Goal: Register for event/course

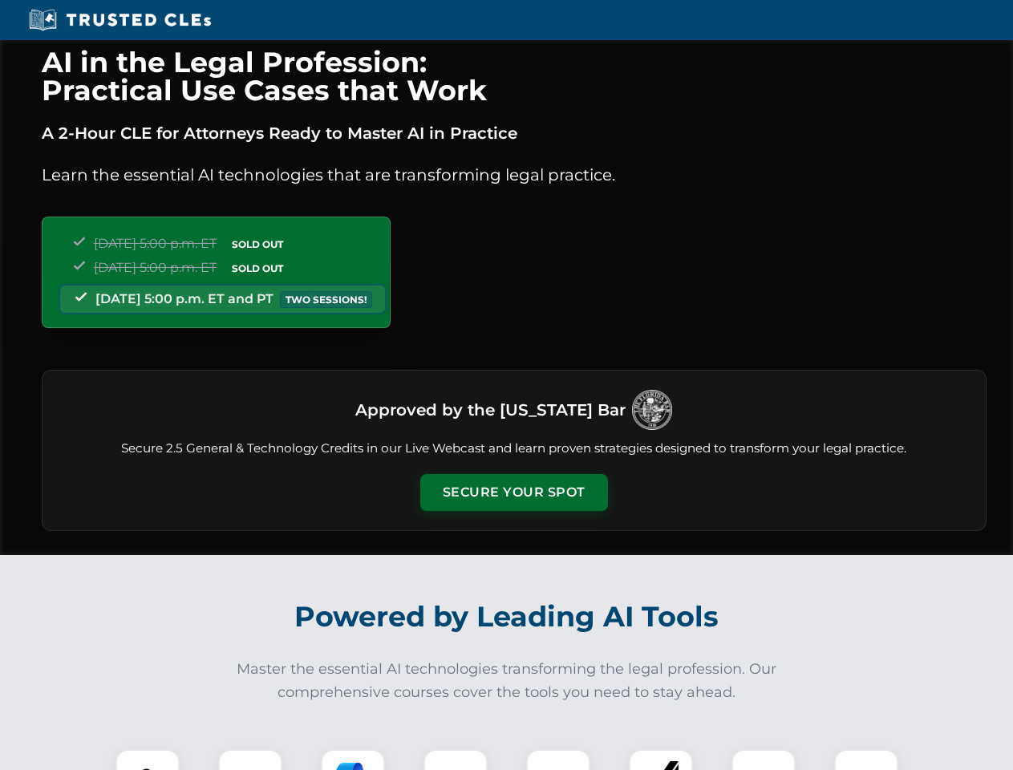
click at [514, 493] on button "Secure Your Spot" at bounding box center [514, 492] width 188 height 37
click at [148, 760] on img at bounding box center [147, 781] width 47 height 47
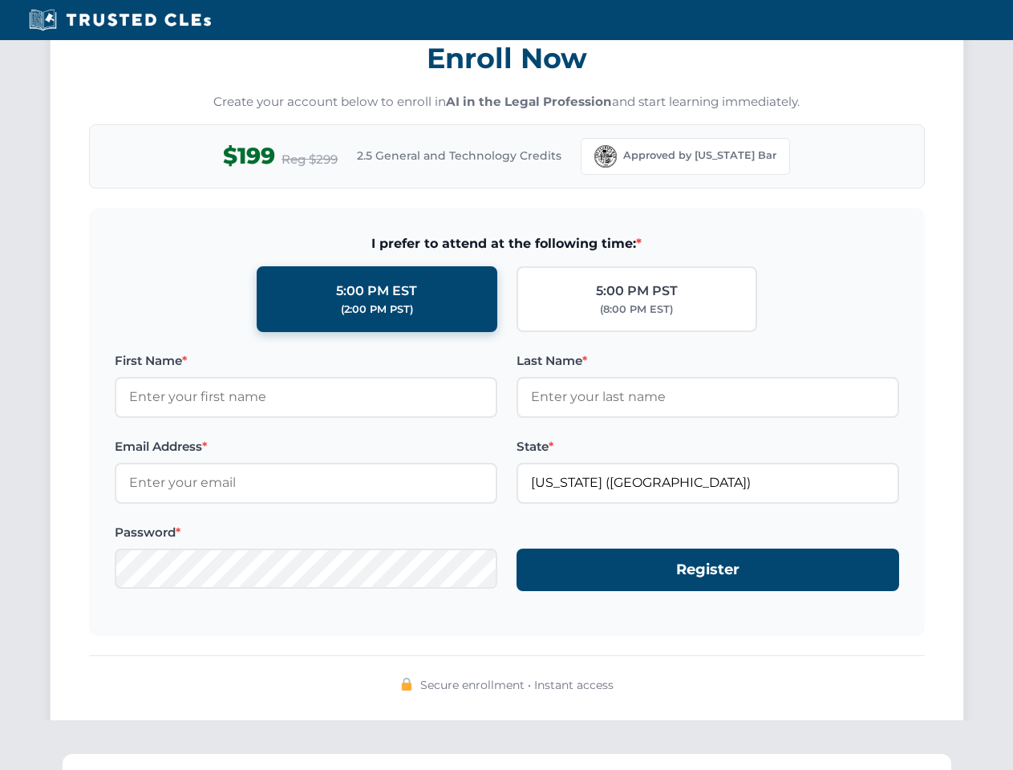
scroll to position [1575, 0]
